Goal: Find specific page/section: Find specific page/section

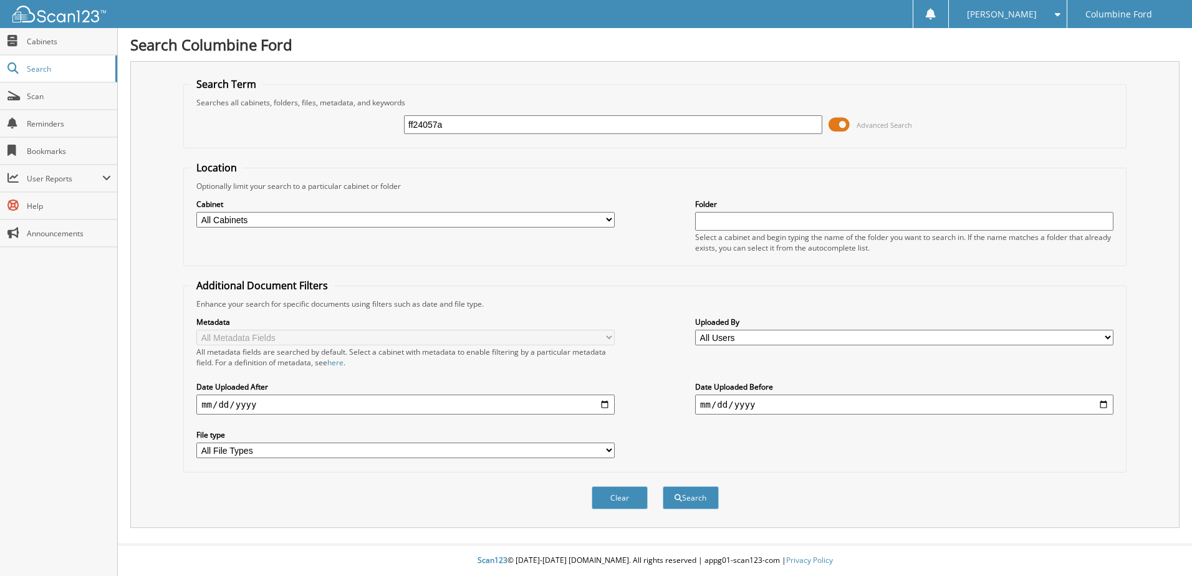
type input "ff24057a"
click at [663, 486] on button "Search" at bounding box center [691, 497] width 56 height 23
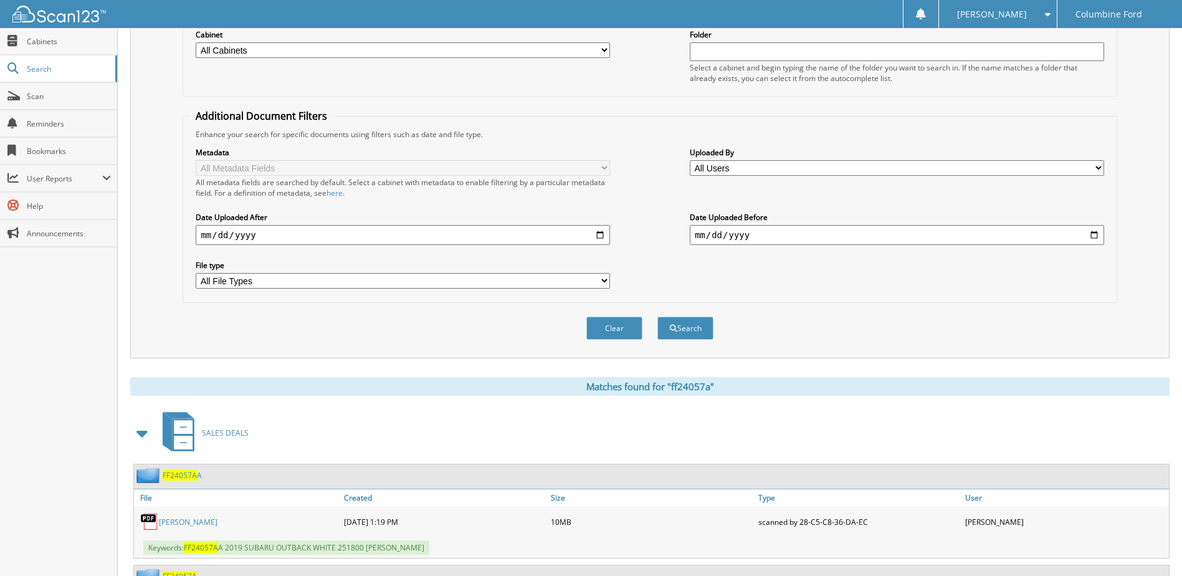
scroll to position [222, 0]
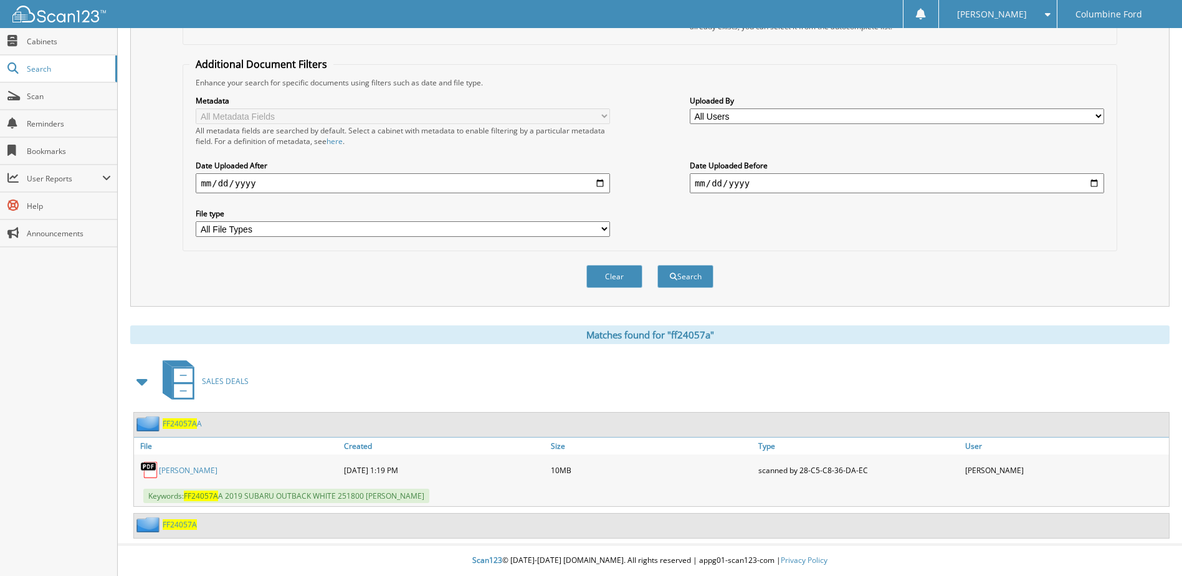
click at [184, 525] on span "FF24057A" at bounding box center [180, 524] width 34 height 11
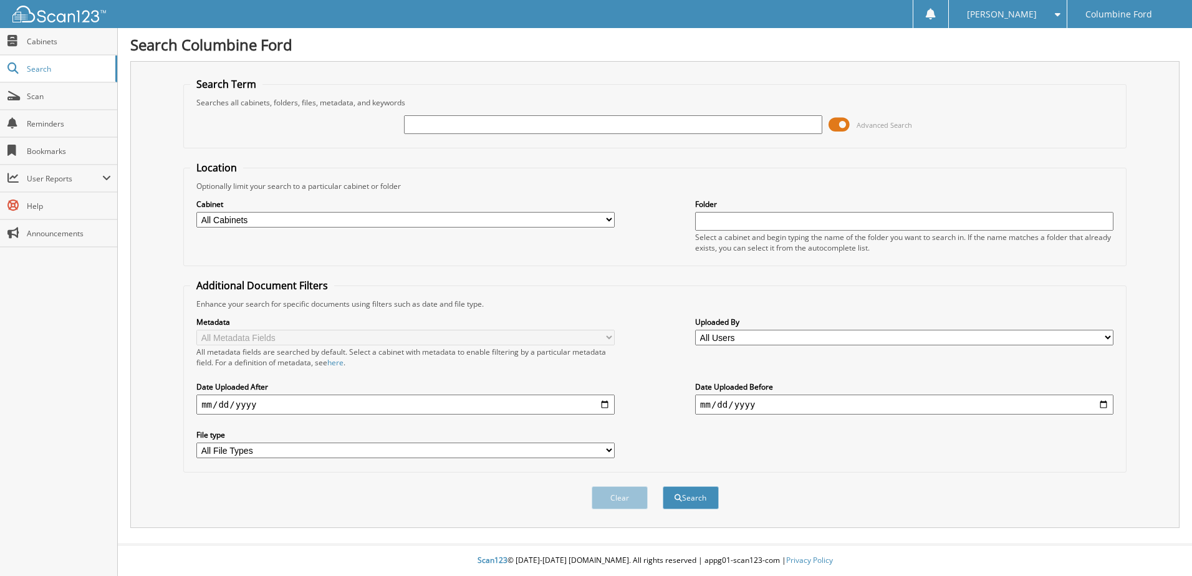
click at [631, 118] on input "text" at bounding box center [613, 124] width 418 height 19
type input "ff24057"
click at [663, 486] on button "Search" at bounding box center [691, 497] width 56 height 23
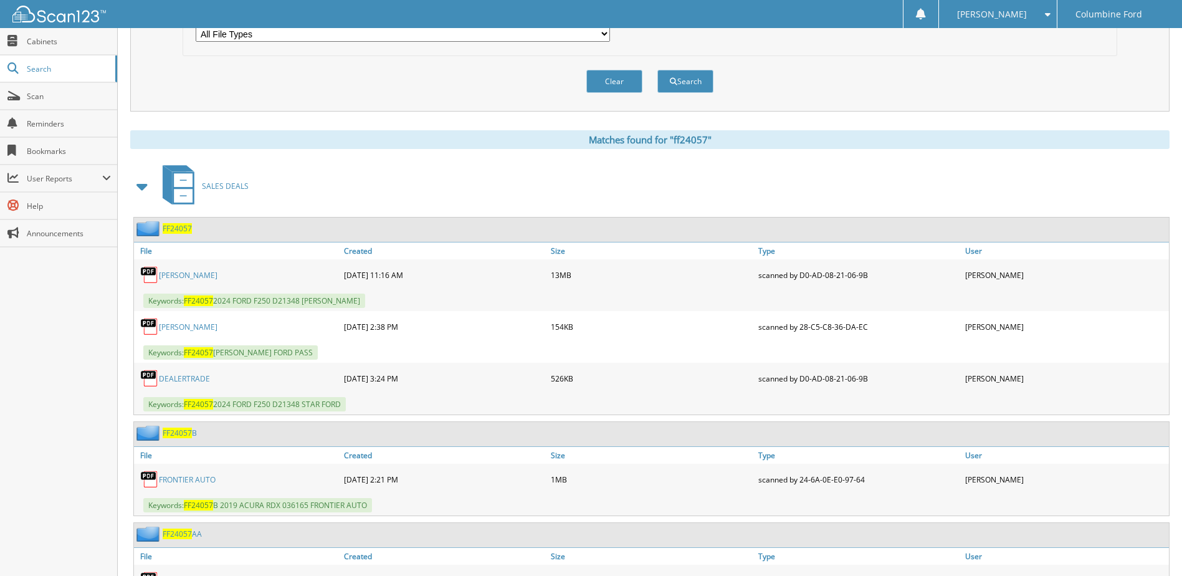
scroll to position [436, 0]
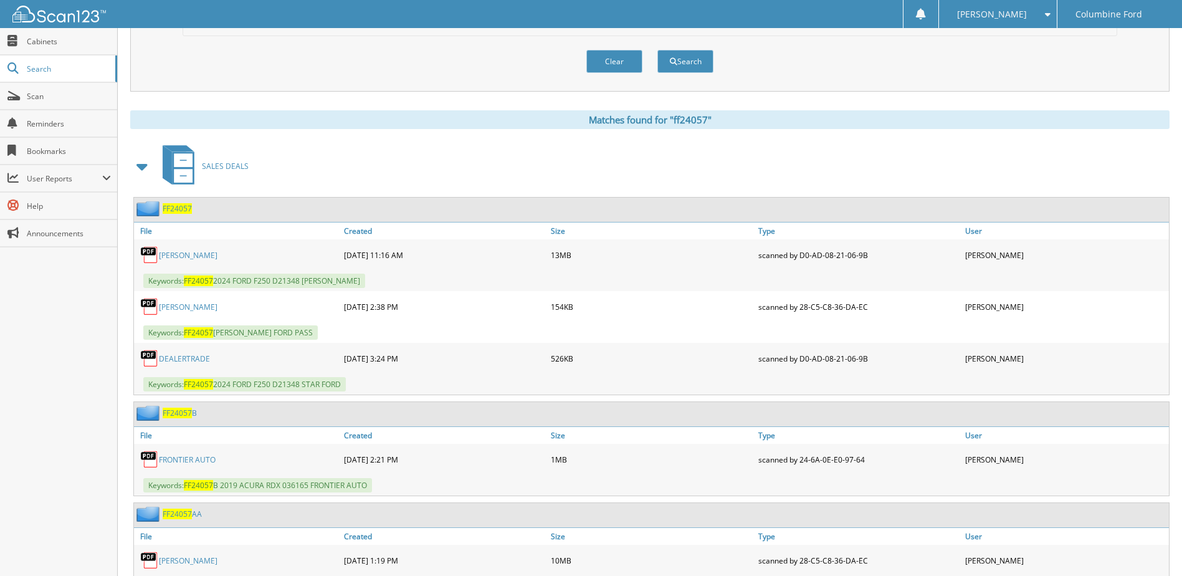
click at [171, 256] on link "HALSIE PEEK" at bounding box center [188, 255] width 59 height 11
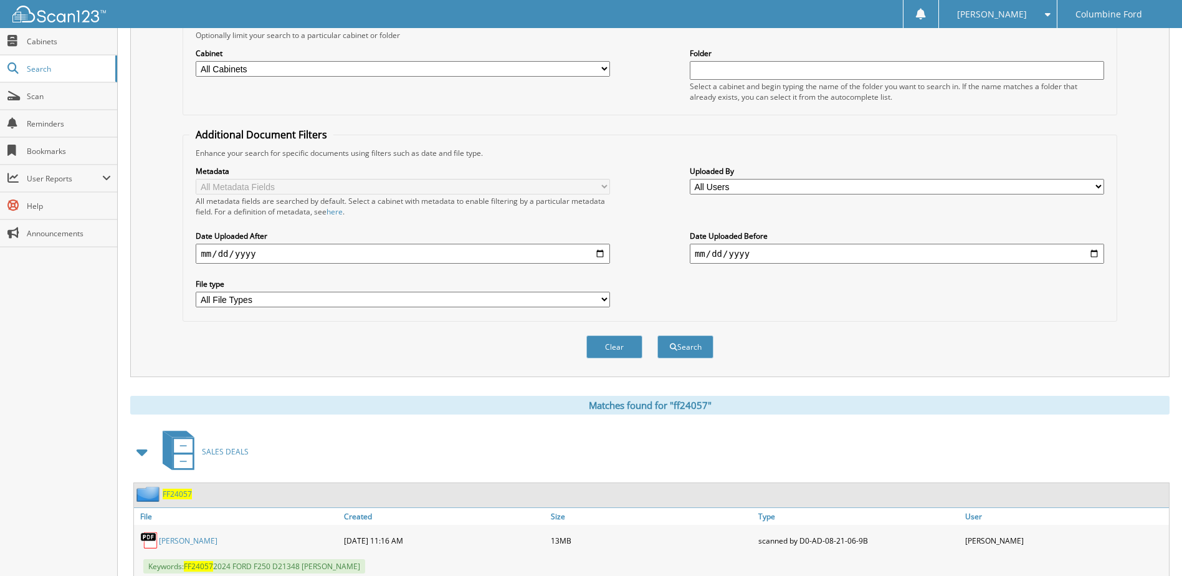
scroll to position [0, 0]
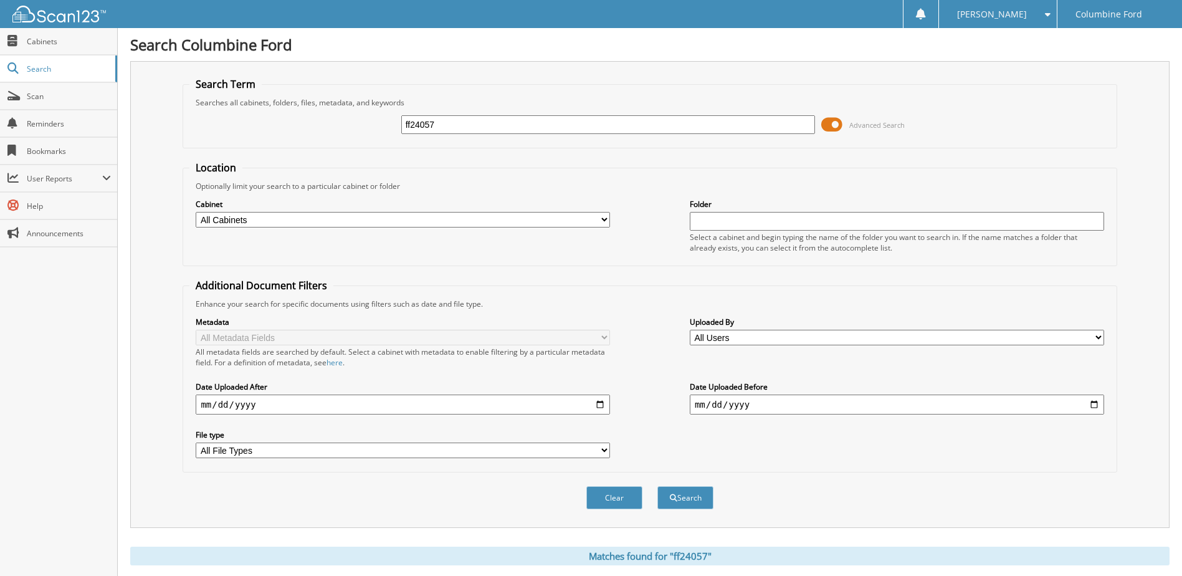
click at [443, 127] on input "ff24057" at bounding box center [608, 124] width 414 height 19
click at [658, 486] on button "Search" at bounding box center [686, 497] width 56 height 23
type input "f25572"
click at [658, 486] on button "Search" at bounding box center [686, 497] width 56 height 23
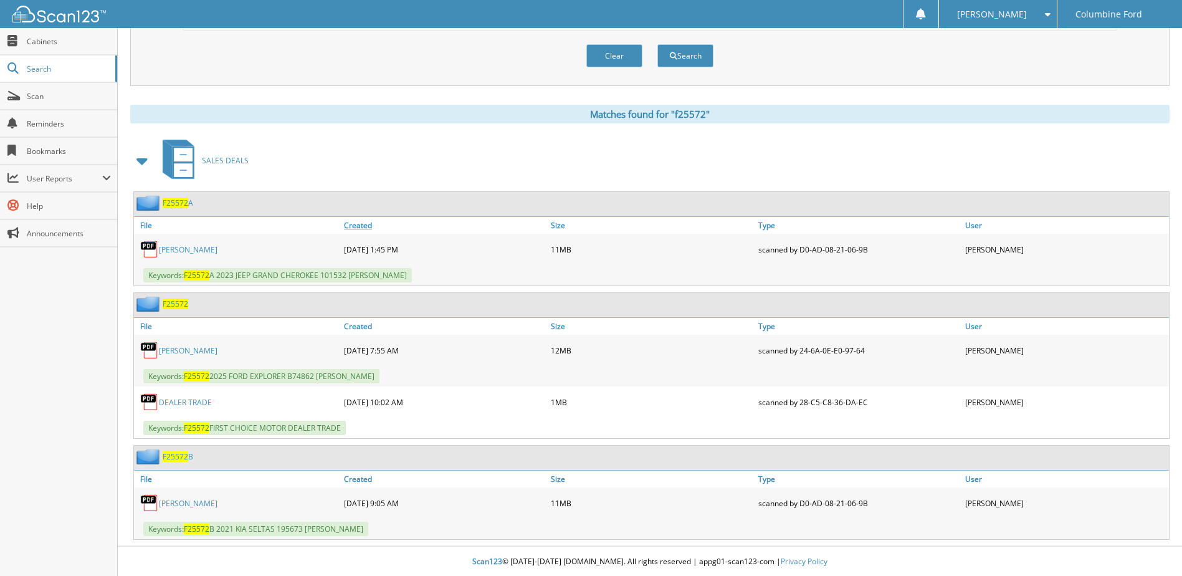
scroll to position [444, 0]
click at [190, 347] on link "[PERSON_NAME]" at bounding box center [188, 349] width 59 height 11
click at [178, 203] on span "F25572" at bounding box center [176, 201] width 26 height 11
click at [175, 299] on span "F25572" at bounding box center [176, 302] width 26 height 11
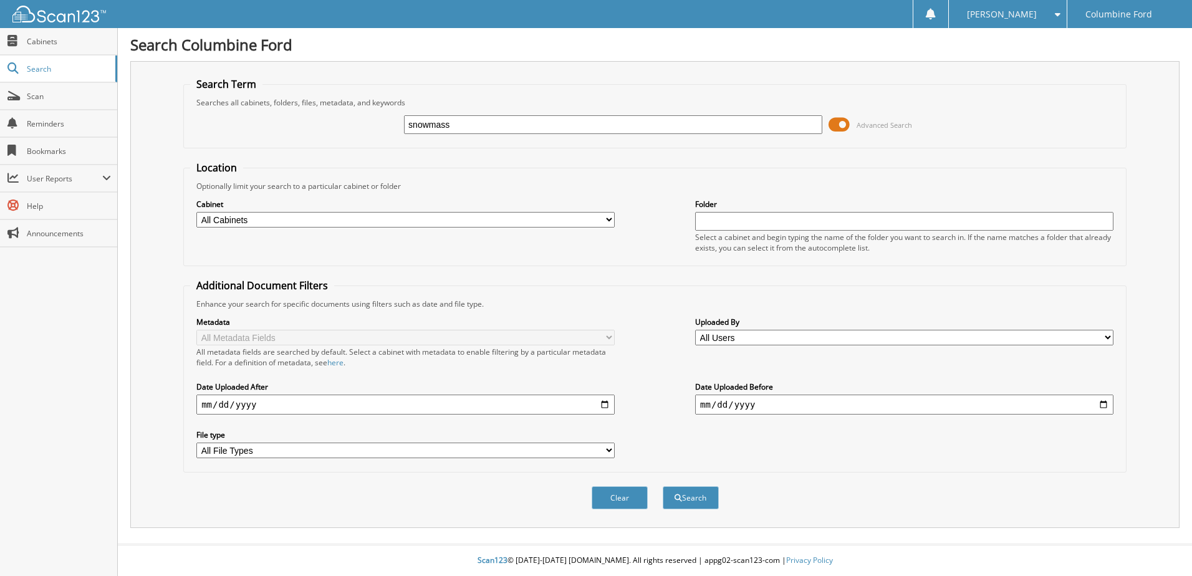
type input "snowmass"
click at [663, 486] on button "Search" at bounding box center [691, 497] width 56 height 23
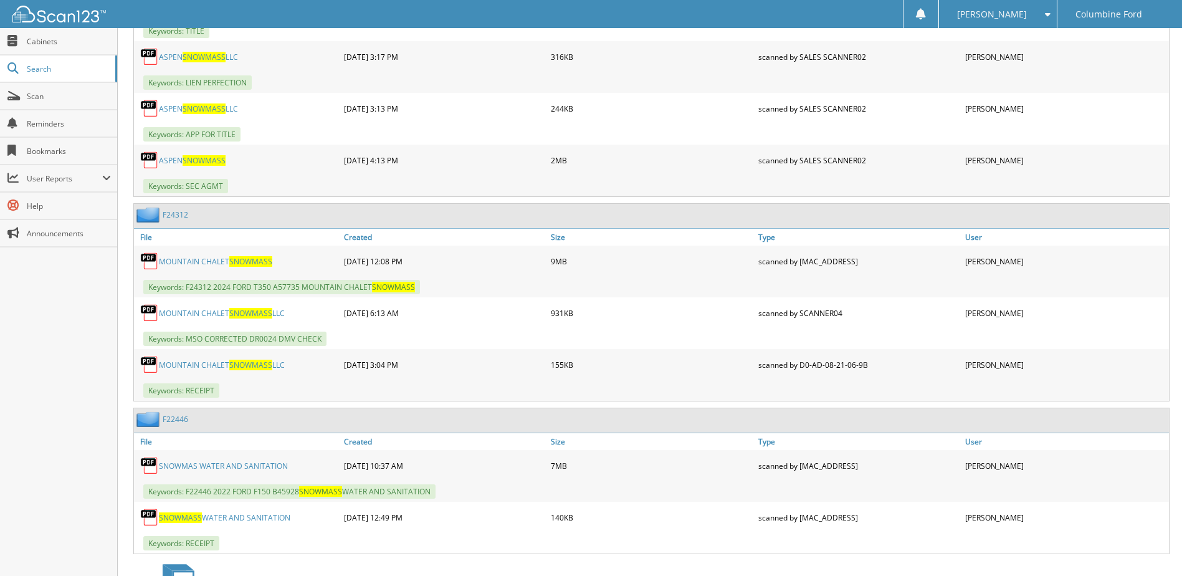
scroll to position [748, 0]
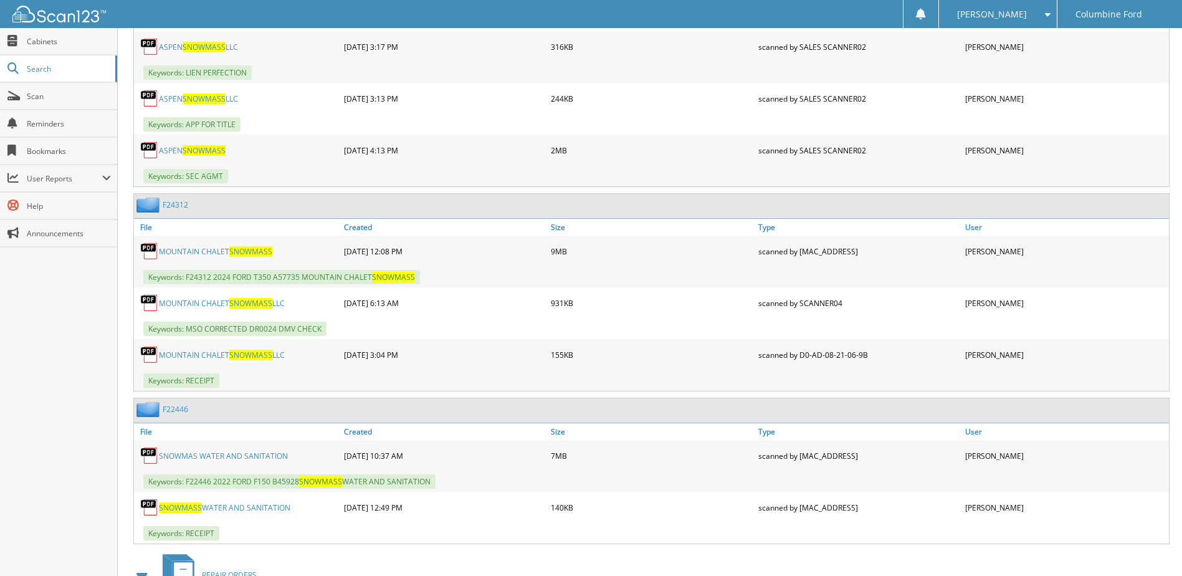
click at [186, 251] on link "MOUNTAIN CHALET SNOWMASS" at bounding box center [215, 251] width 113 height 11
